Goal: Task Accomplishment & Management: Manage account settings

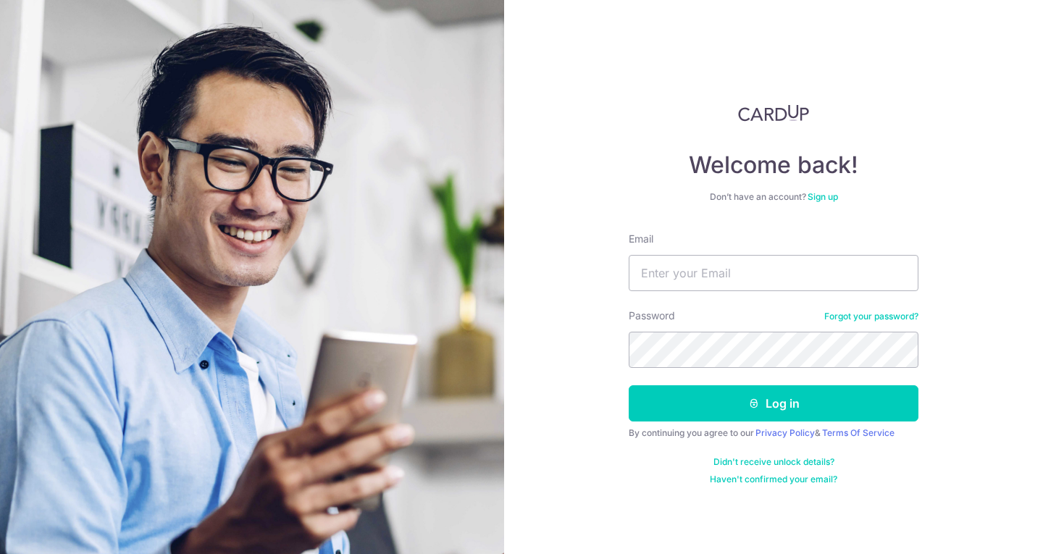
click at [714, 277] on input "Email" at bounding box center [773, 273] width 290 height 36
type input "[EMAIL_ADDRESS][DOMAIN_NAME]"
click at [628, 385] on button "Log in" at bounding box center [773, 403] width 290 height 36
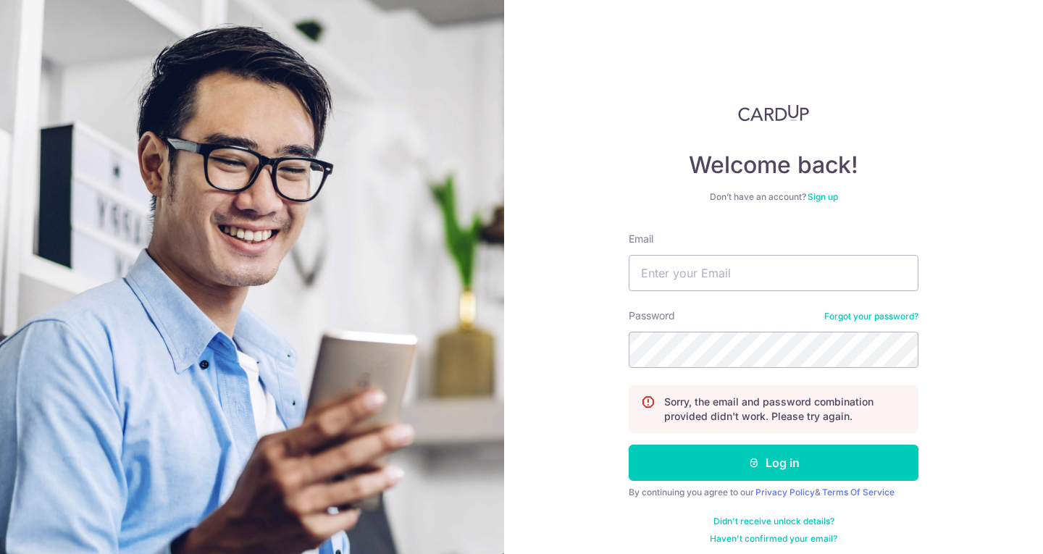
click at [680, 292] on form "Email Password Forgot your password? Sorry, the email and password combination …" at bounding box center [773, 388] width 290 height 313
click at [675, 274] on input "Email" at bounding box center [773, 273] width 290 height 36
type input "[EMAIL_ADDRESS][DOMAIN_NAME]"
click at [628, 445] on button "Log in" at bounding box center [773, 463] width 290 height 36
click at [697, 277] on input "Email" at bounding box center [773, 273] width 290 height 36
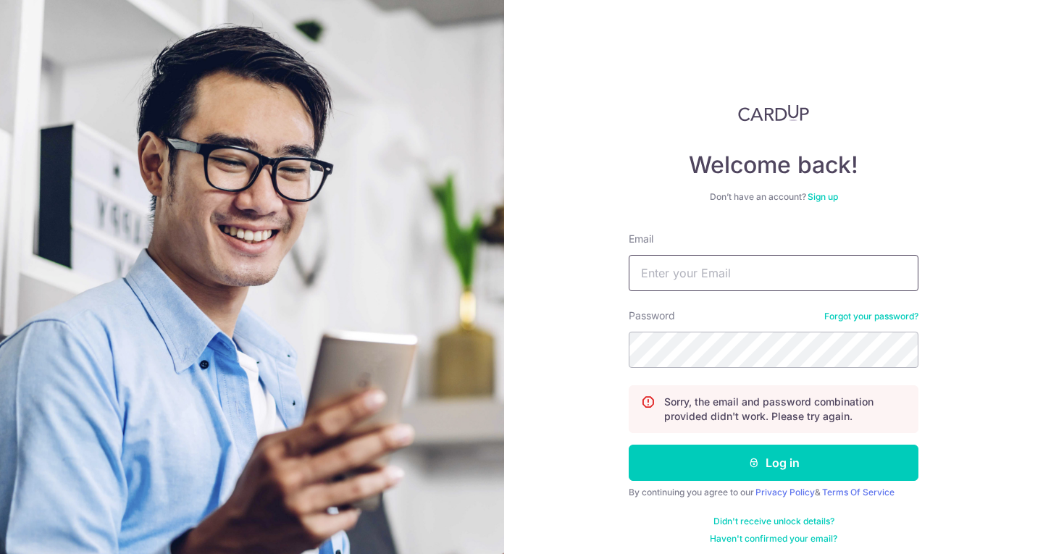
type input "[EMAIL_ADDRESS][DOMAIN_NAME]"
click at [628, 445] on button "Log in" at bounding box center [773, 463] width 290 height 36
click at [694, 274] on input "Email" at bounding box center [773, 273] width 290 height 36
type input "[EMAIL_ADDRESS][DOMAIN_NAME]"
click at [628, 445] on button "Log in" at bounding box center [773, 463] width 290 height 36
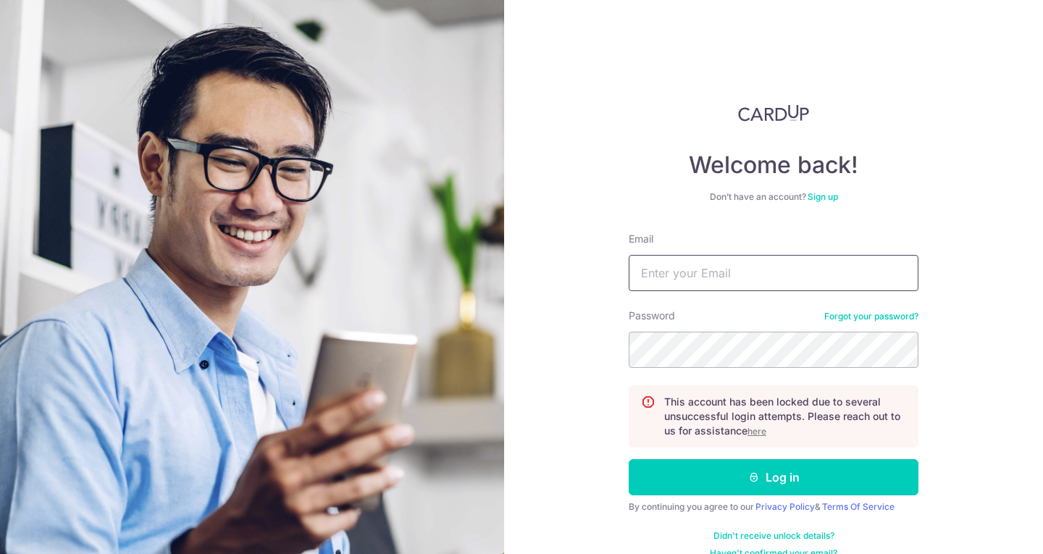
click at [675, 263] on input "Email" at bounding box center [773, 273] width 290 height 36
type input "[EMAIL_ADDRESS][DOMAIN_NAME]"
click at [628, 459] on button "Log in" at bounding box center [773, 477] width 290 height 36
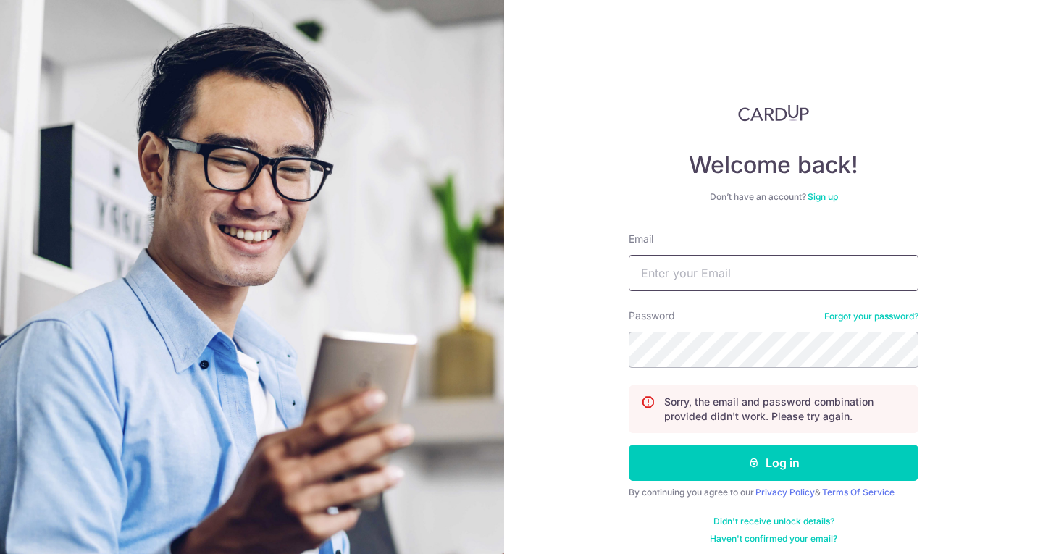
click at [678, 274] on input "Email" at bounding box center [773, 273] width 290 height 36
type input "ngolifang@gmail.com"
click at [859, 309] on div "Password Forgot your password?" at bounding box center [773, 337] width 290 height 59
click at [860, 313] on link "Forgot your password?" at bounding box center [871, 317] width 94 height 12
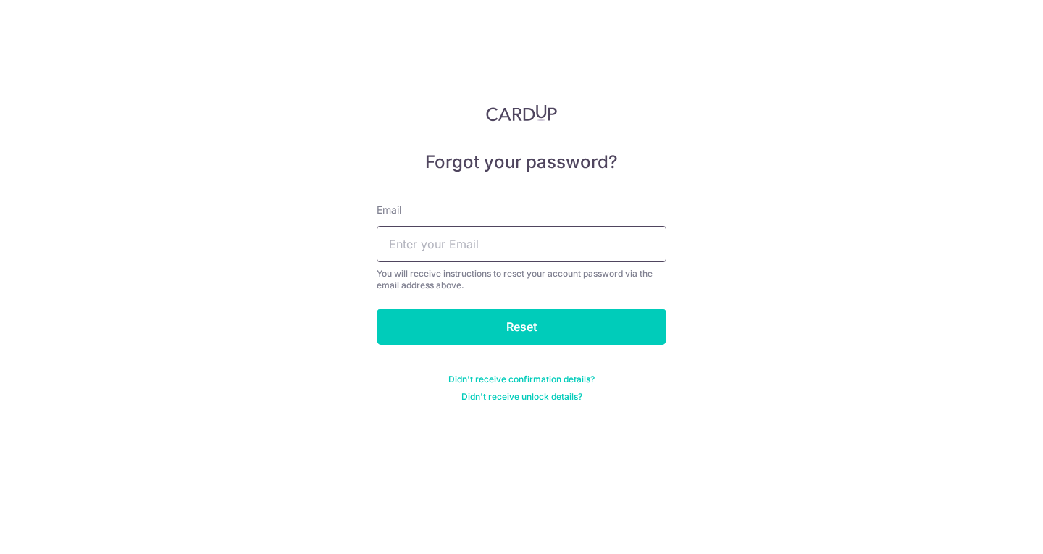
click at [486, 243] on input "text" at bounding box center [521, 244] width 290 height 36
type input "[EMAIL_ADDRESS][DOMAIN_NAME]"
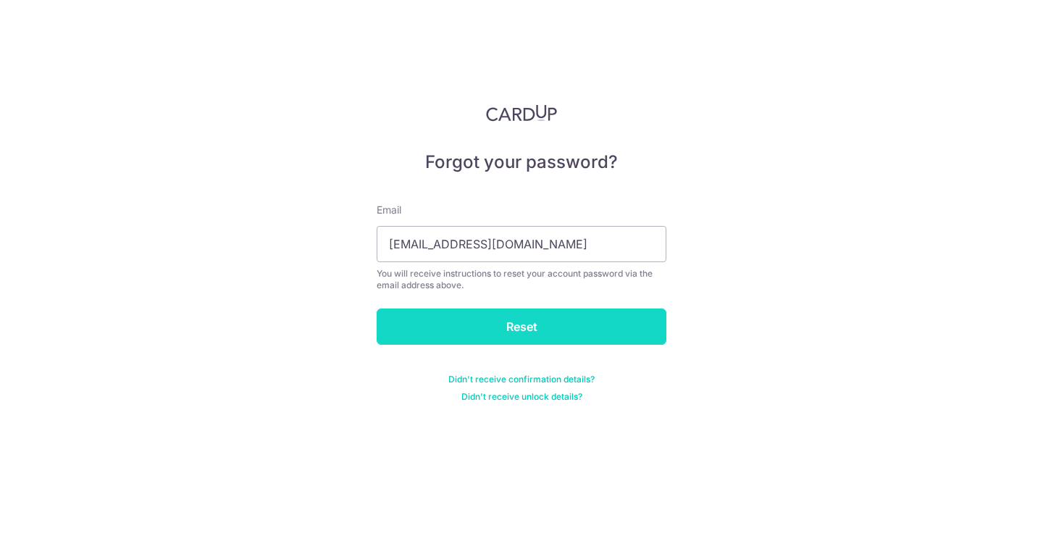
click at [510, 323] on input "Reset" at bounding box center [521, 326] width 290 height 36
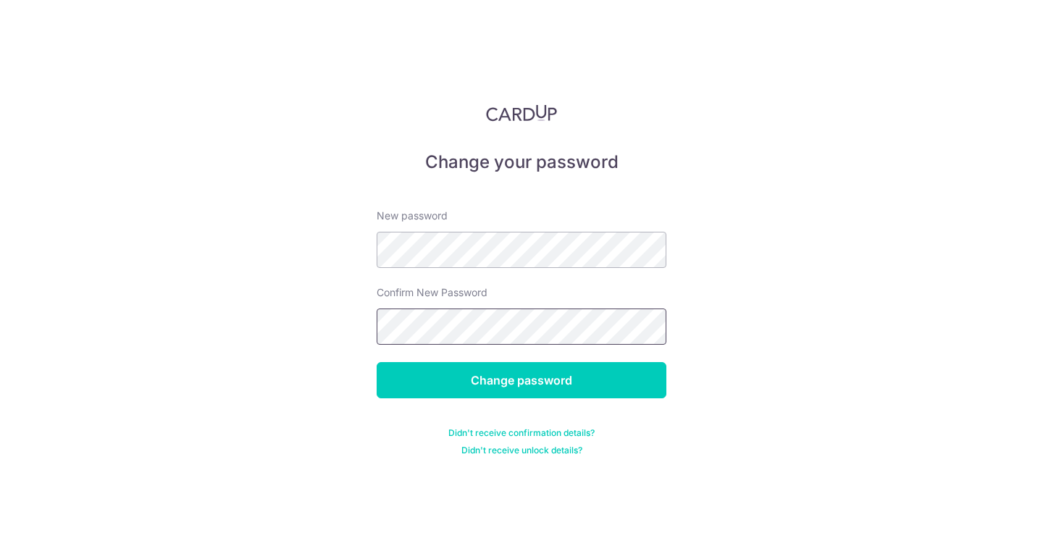
click at [376, 362] on input "Change password" at bounding box center [521, 380] width 290 height 36
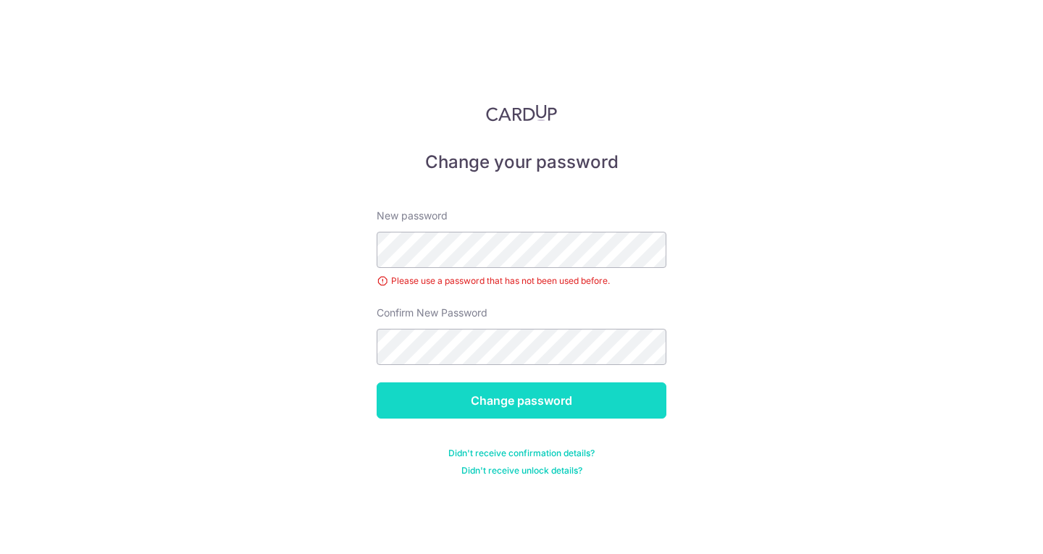
click at [563, 414] on input "Change password" at bounding box center [521, 400] width 290 height 36
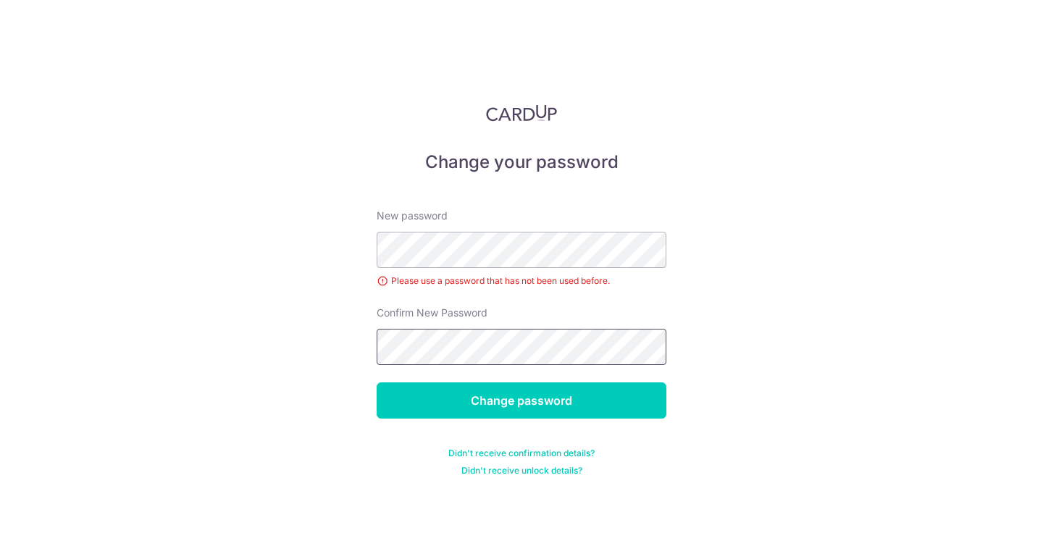
click at [376, 382] on input "Change password" at bounding box center [521, 400] width 290 height 36
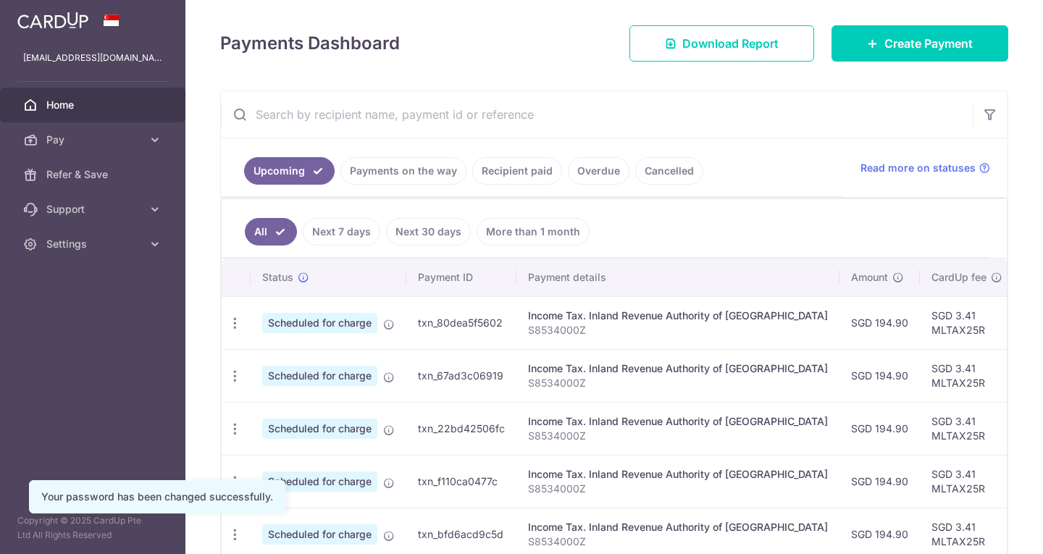
scroll to position [217, 0]
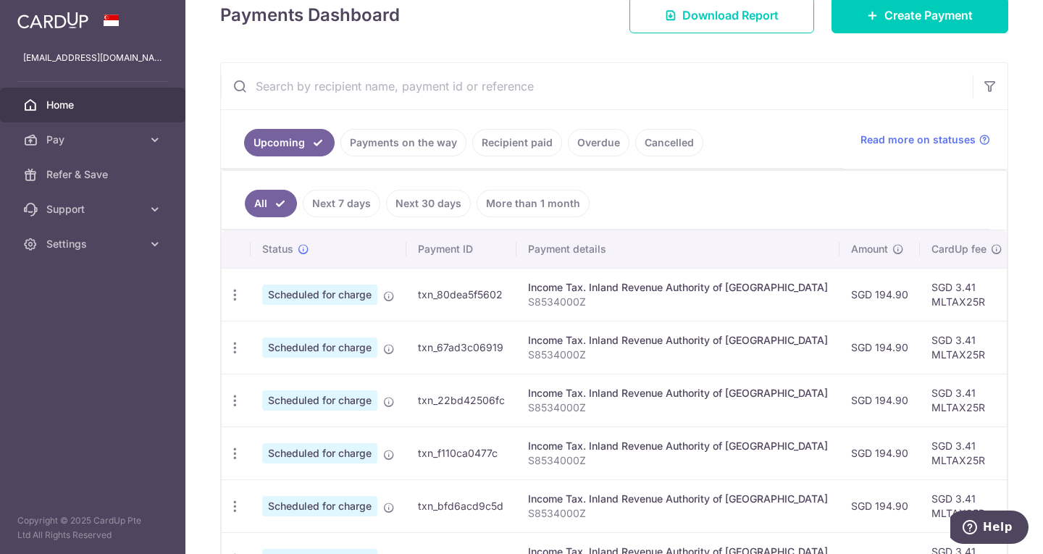
click at [508, 148] on link "Recipient paid" at bounding box center [517, 143] width 90 height 28
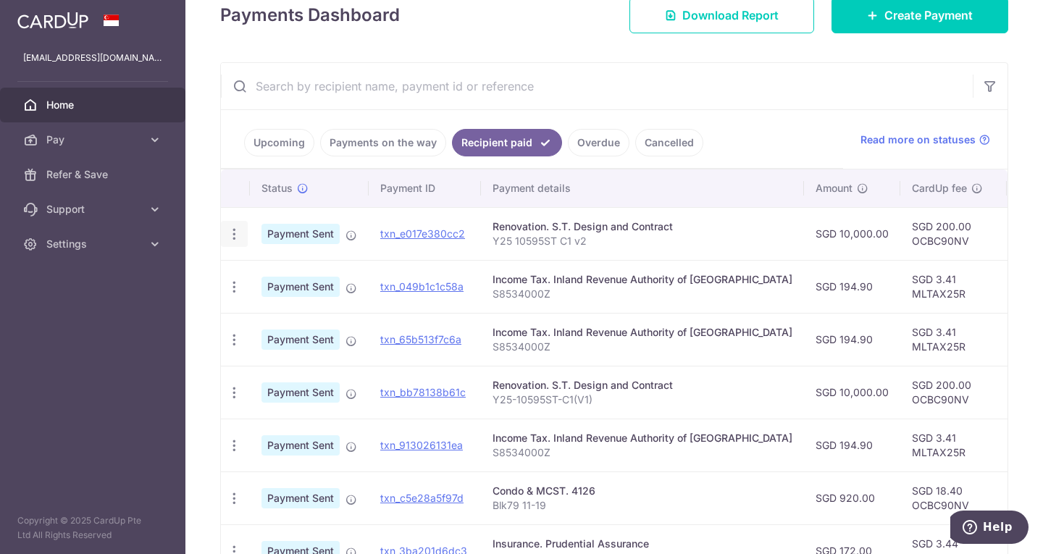
click at [236, 234] on icon "button" at bounding box center [234, 234] width 15 height 15
click at [274, 271] on span "PDF Receipt" at bounding box center [311, 273] width 98 height 14
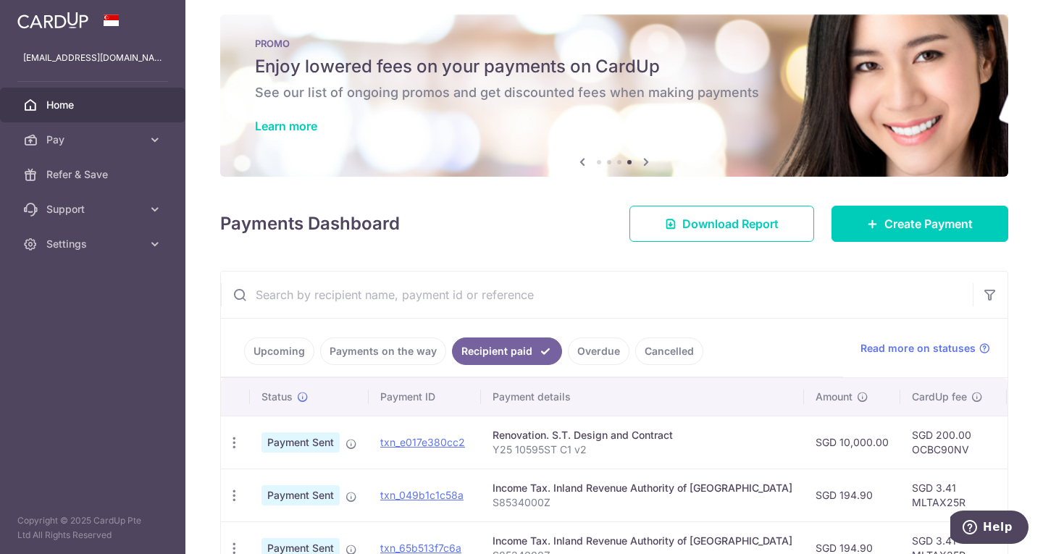
click at [83, 111] on span "Home" at bounding box center [94, 105] width 96 height 14
